Goal: Check status: Check status

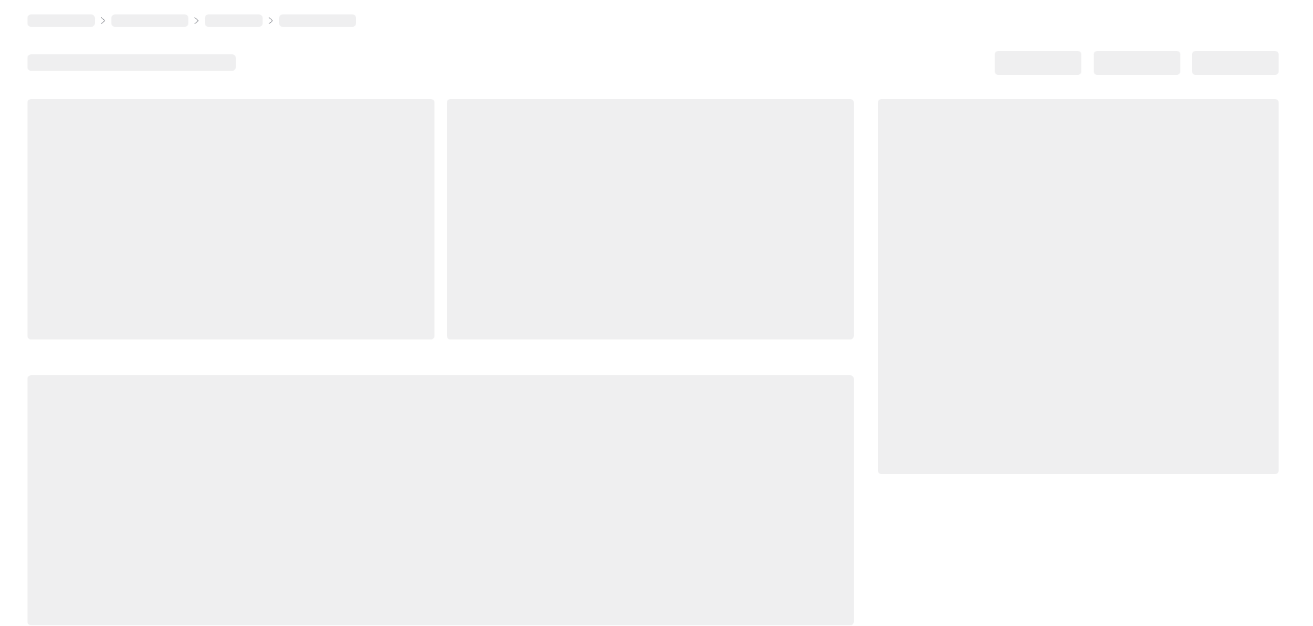
click at [887, 528] on div at bounding box center [1078, 362] width 401 height 527
